Goal: Find specific page/section: Find specific page/section

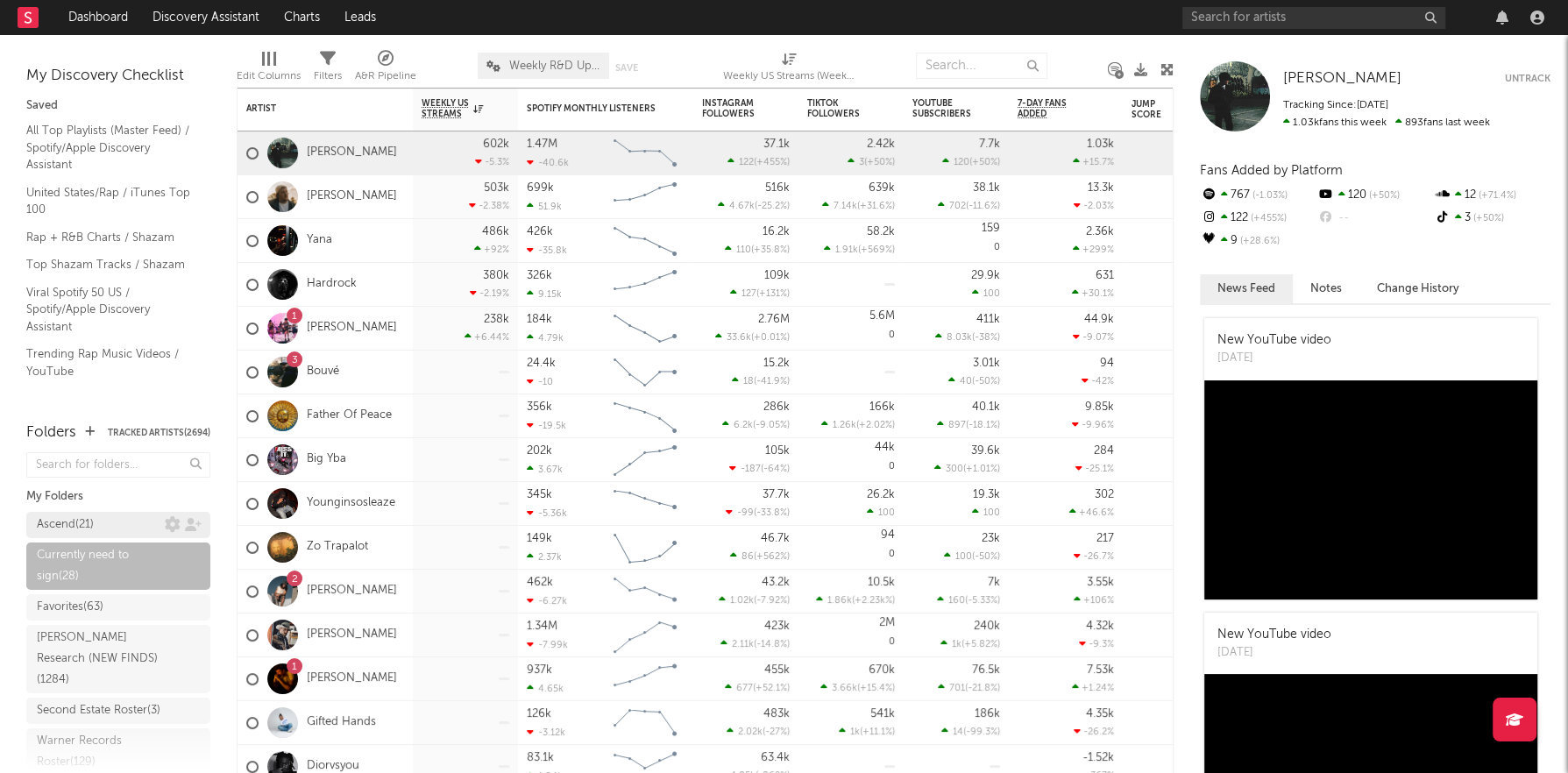
click at [94, 527] on div "Ascend ( 21 )" at bounding box center [65, 524] width 57 height 21
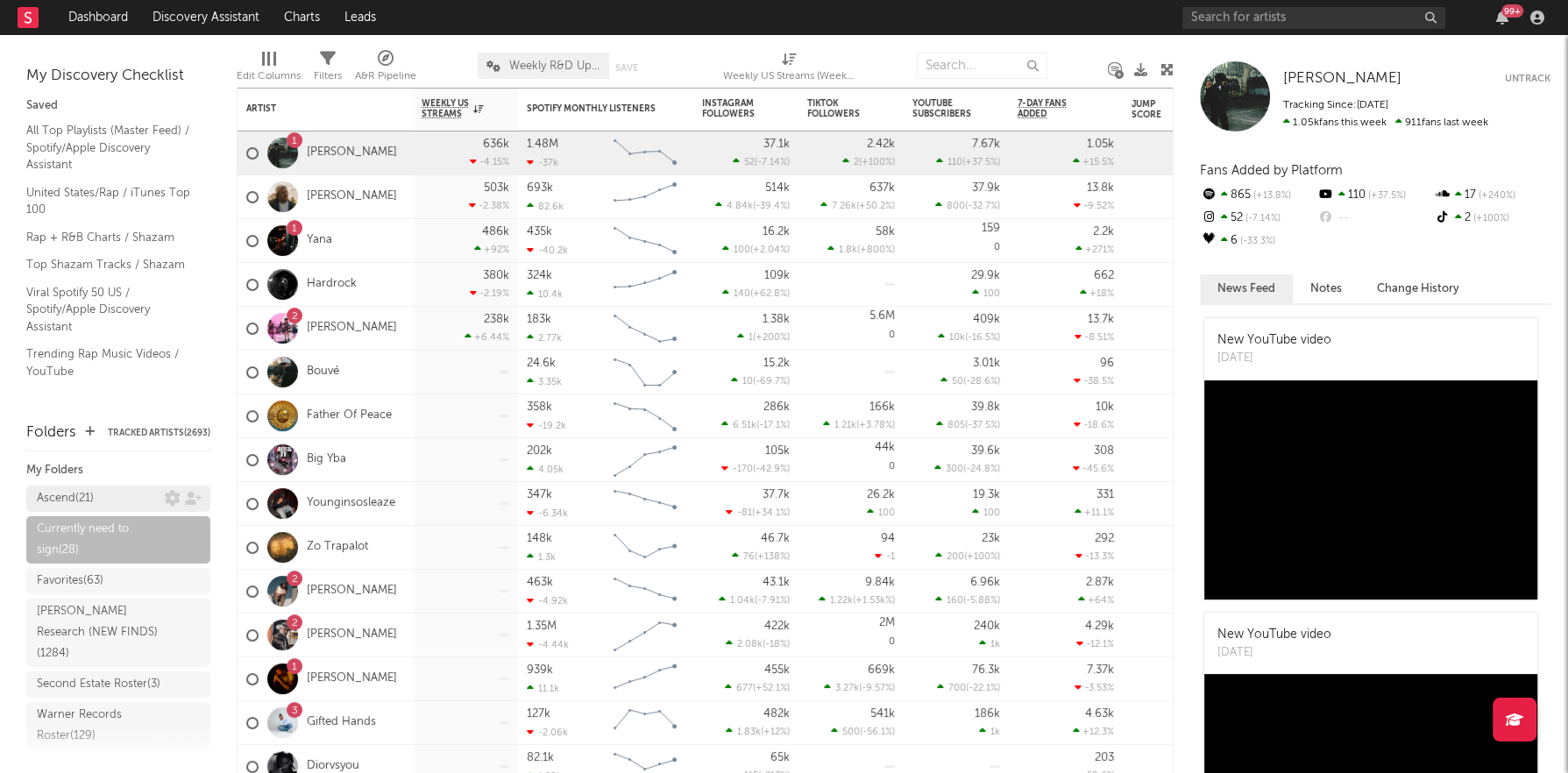
click at [98, 496] on div "Ascend ( 21 )" at bounding box center [101, 498] width 128 height 21
